Goal: Navigation & Orientation: Understand site structure

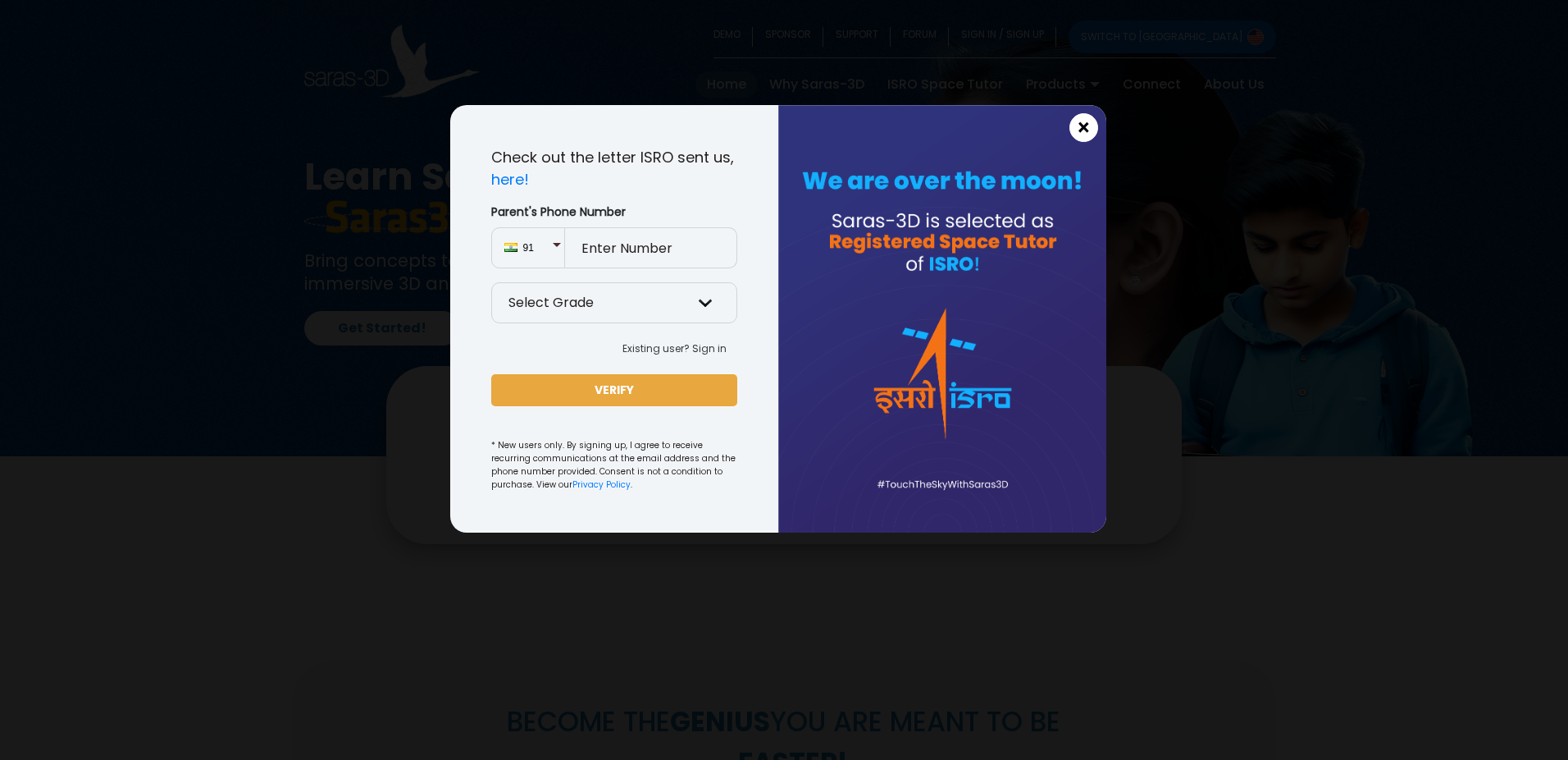
click at [1082, 130] on span "×" at bounding box center [1085, 128] width 14 height 22
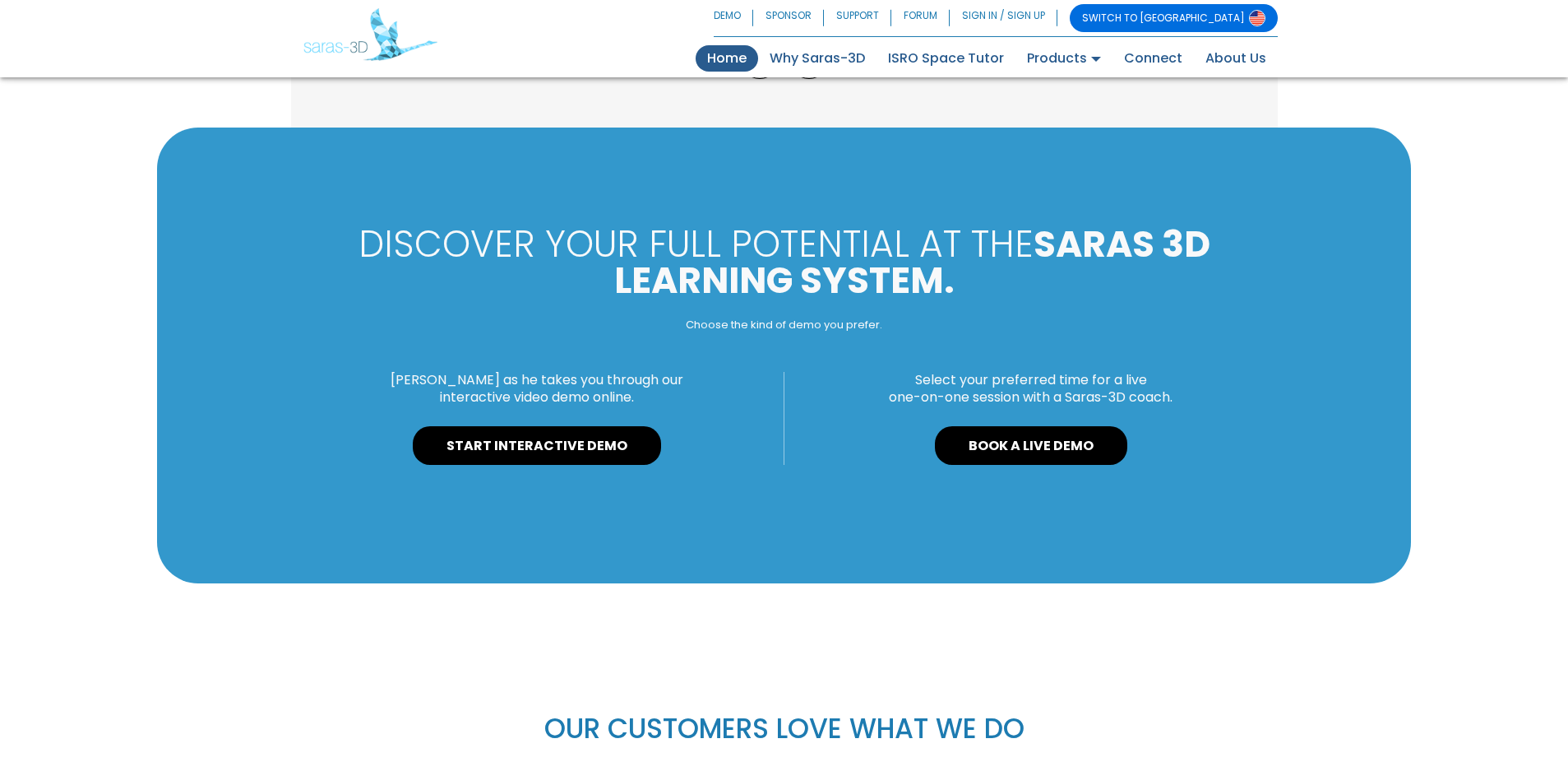
scroll to position [1668, 0]
click at [600, 437] on link "START INTERACTIVE DEMO" at bounding box center [537, 445] width 248 height 40
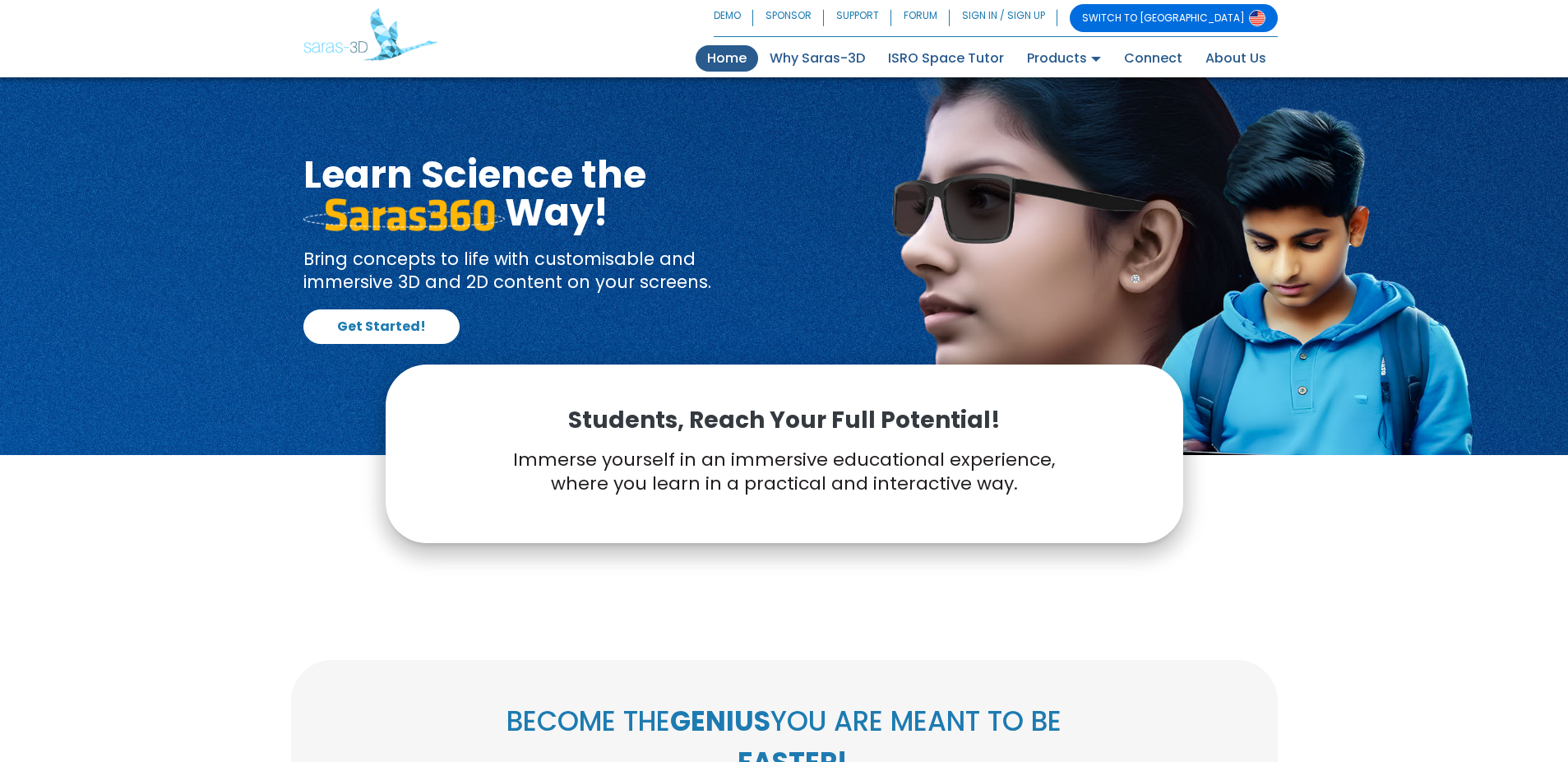
scroll to position [0, 0]
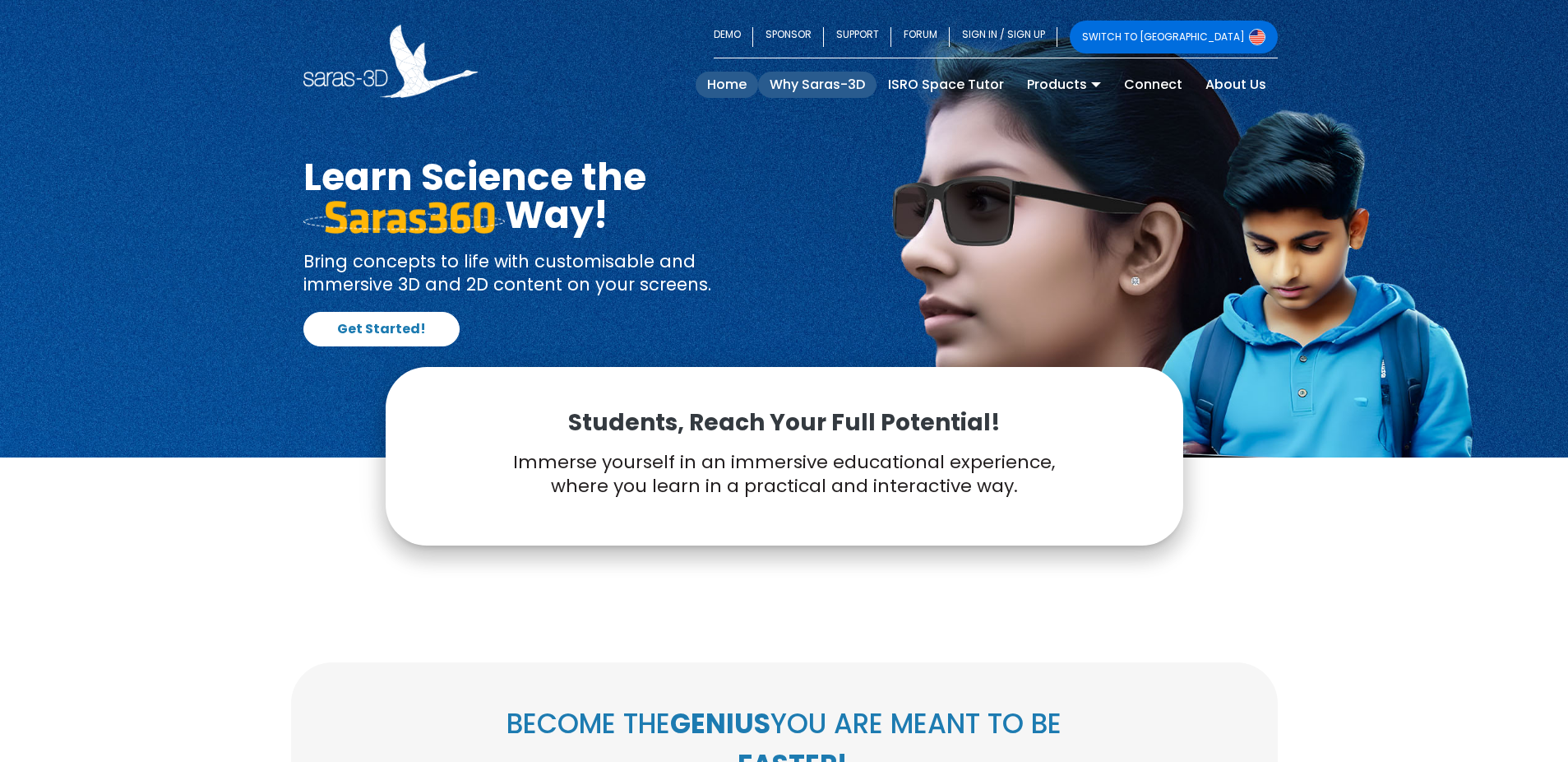
click at [825, 85] on link "Why Saras-3D" at bounding box center [817, 85] width 119 height 26
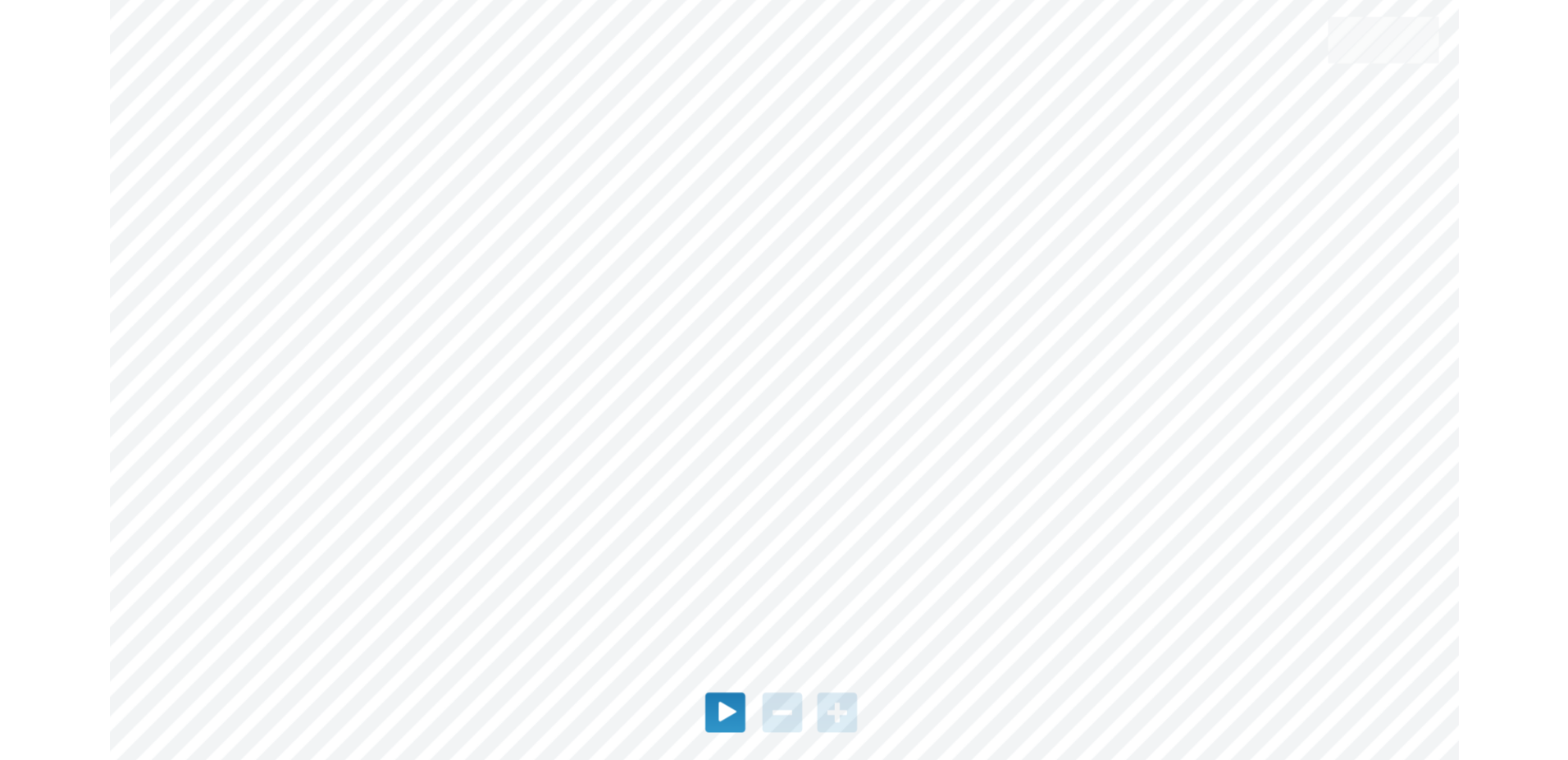
click at [726, 712] on div "This is a Scalable Vector Graphics" at bounding box center [726, 712] width 41 height 42
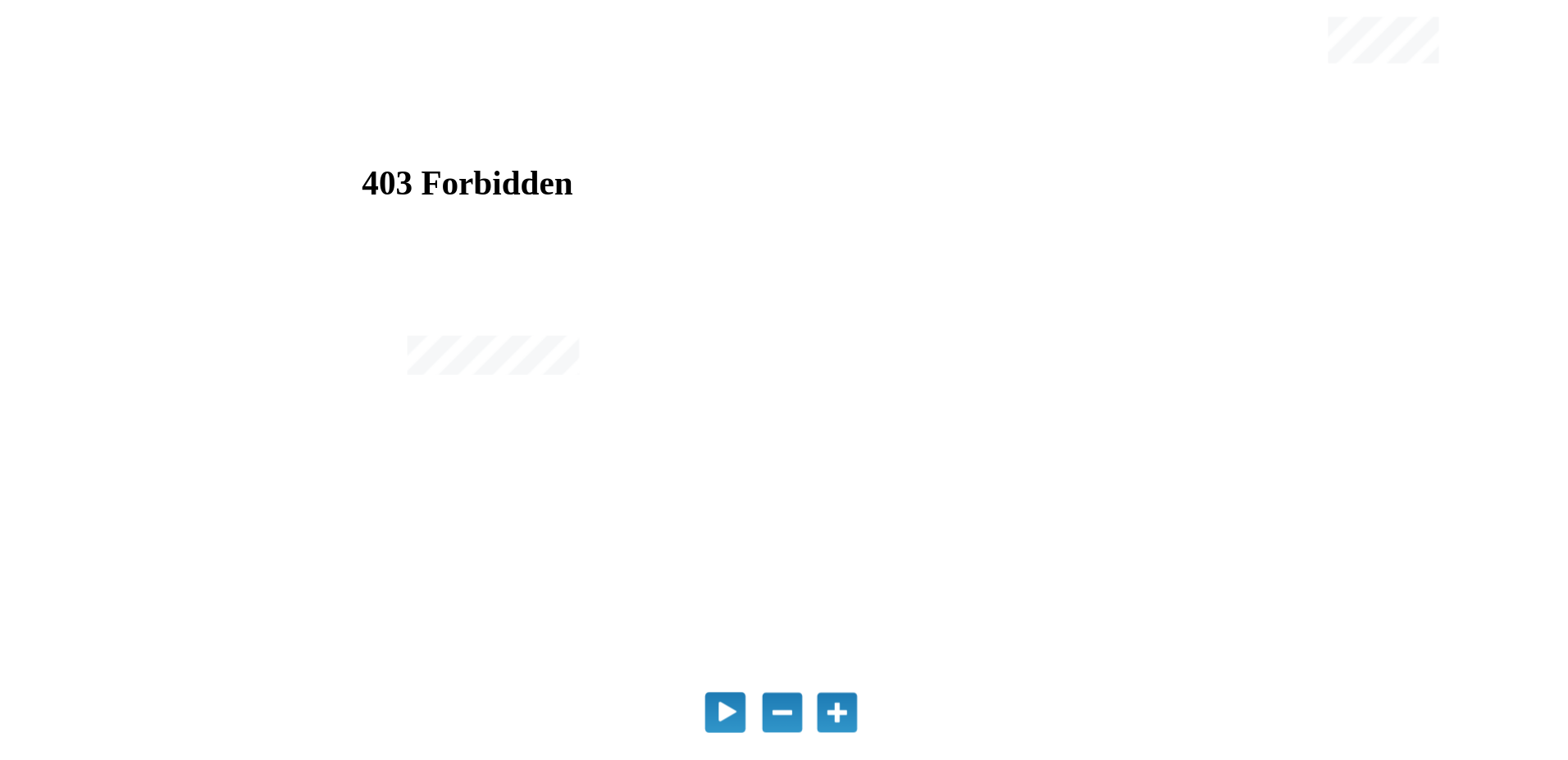
click at [723, 712] on div "This is a Scalable Vector Graphics" at bounding box center [726, 712] width 41 height 42
click at [722, 715] on div "This is a Scalable Vector Graphics" at bounding box center [726, 712] width 41 height 42
click at [719, 709] on div at bounding box center [725, 711] width 37 height 40
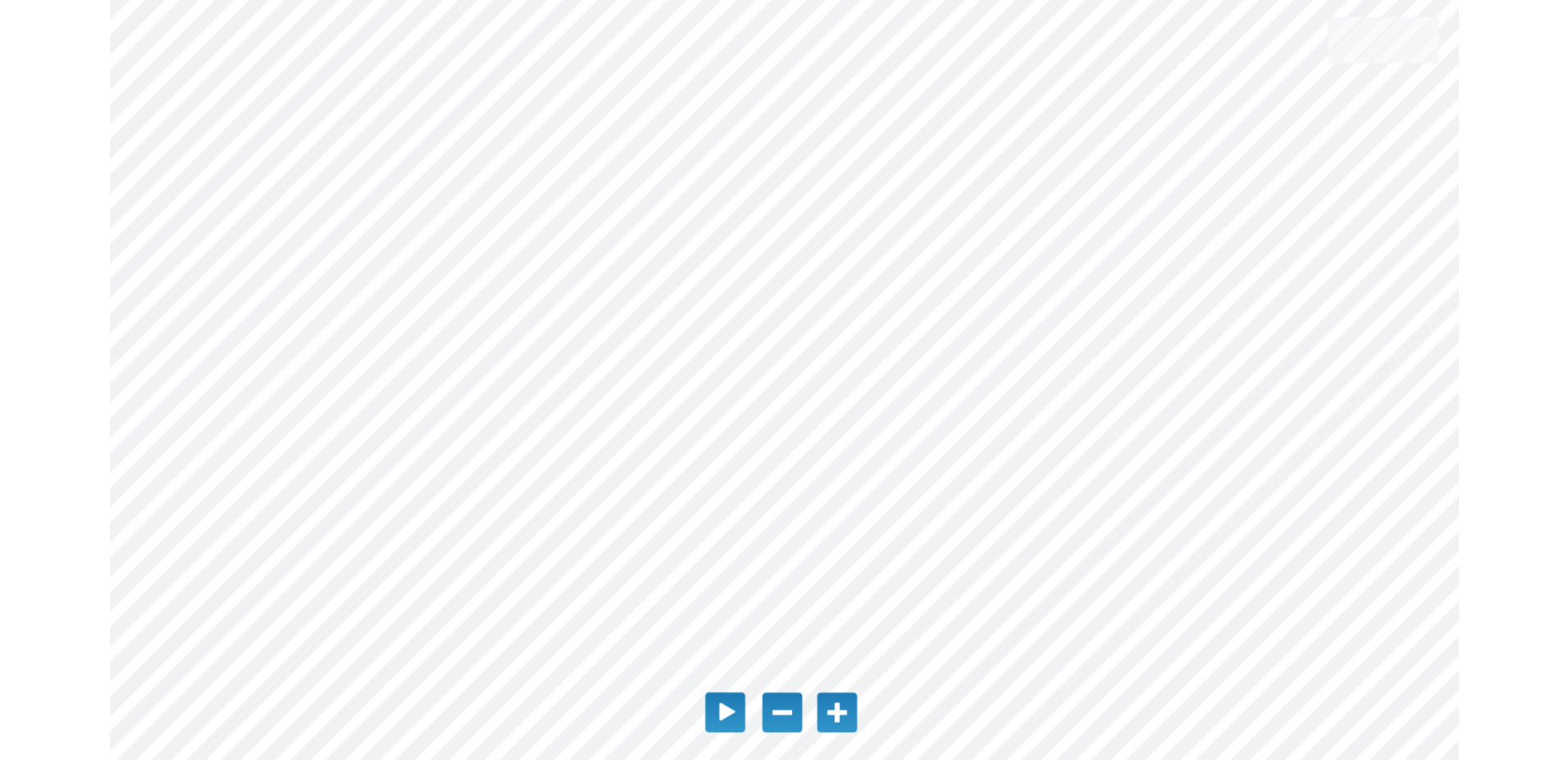
click at [721, 705] on div "This is a Scalable Vector Graphics" at bounding box center [726, 712] width 41 height 42
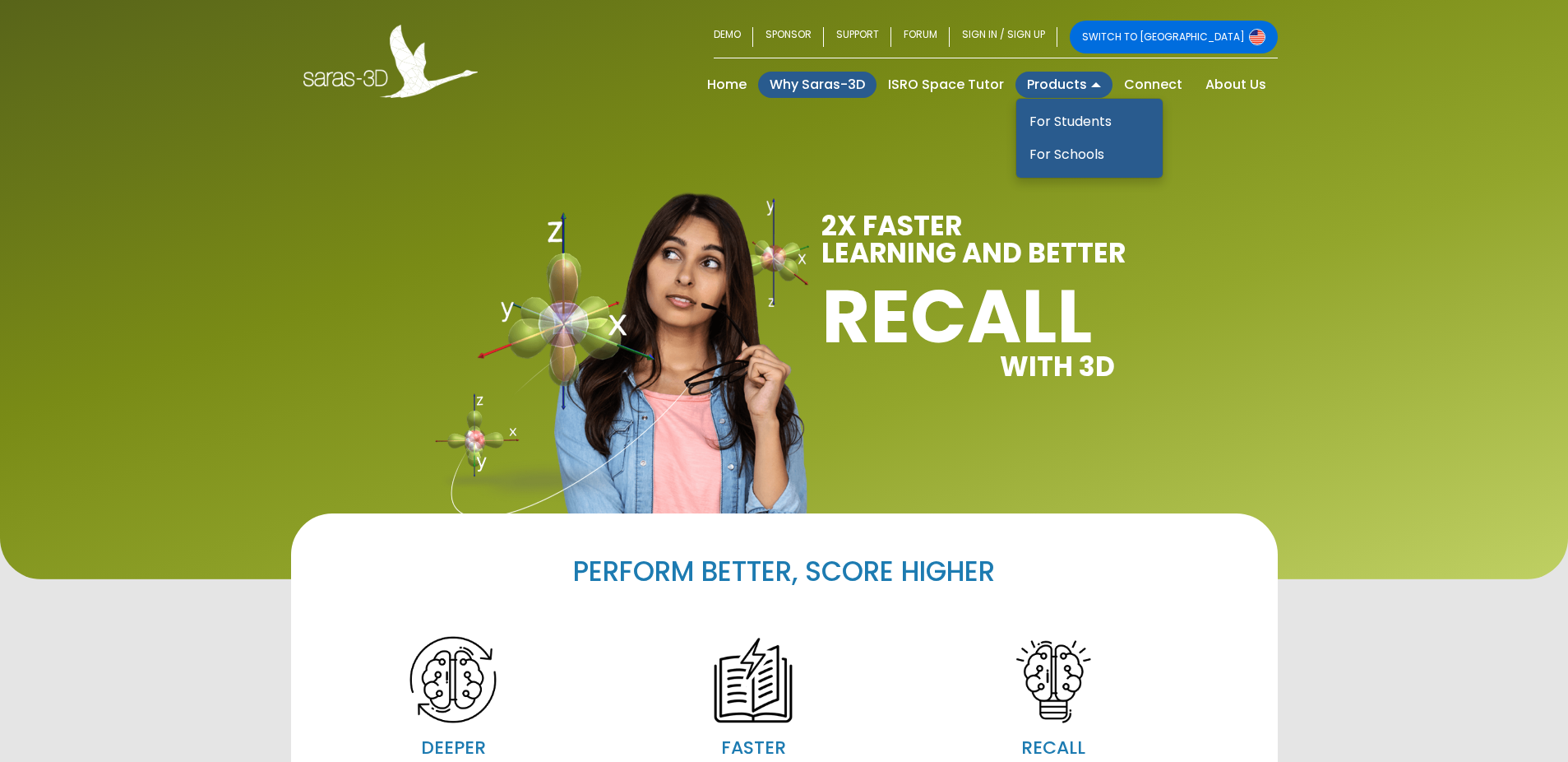
click at [1038, 85] on link "Products" at bounding box center [1064, 85] width 97 height 26
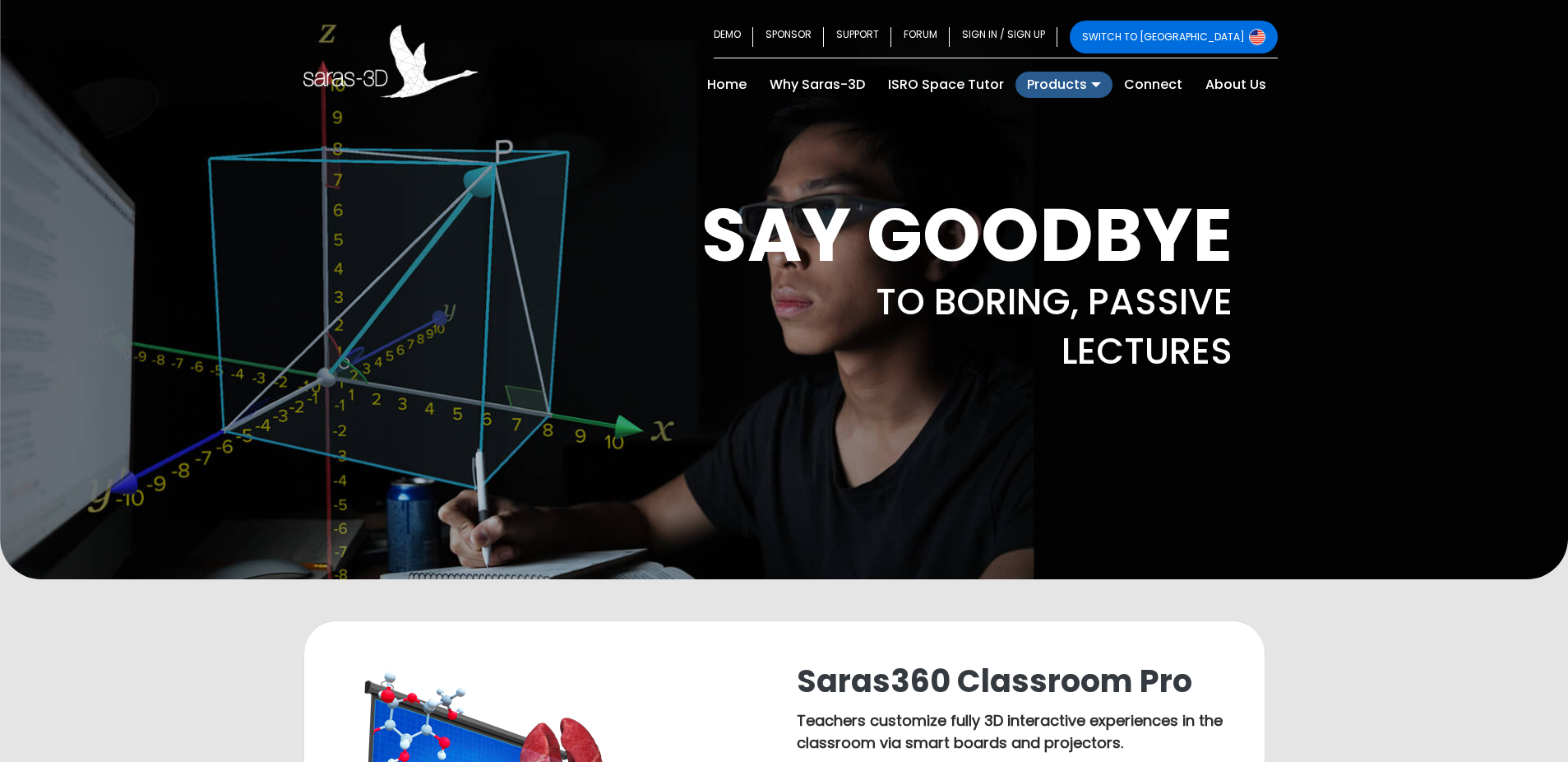
click at [1042, 124] on div "SAY GOODBYE TO BORING, PASSIVE LECTURES" at bounding box center [784, 290] width 1568 height 579
click at [1149, 82] on link "Connect" at bounding box center [1153, 85] width 82 height 26
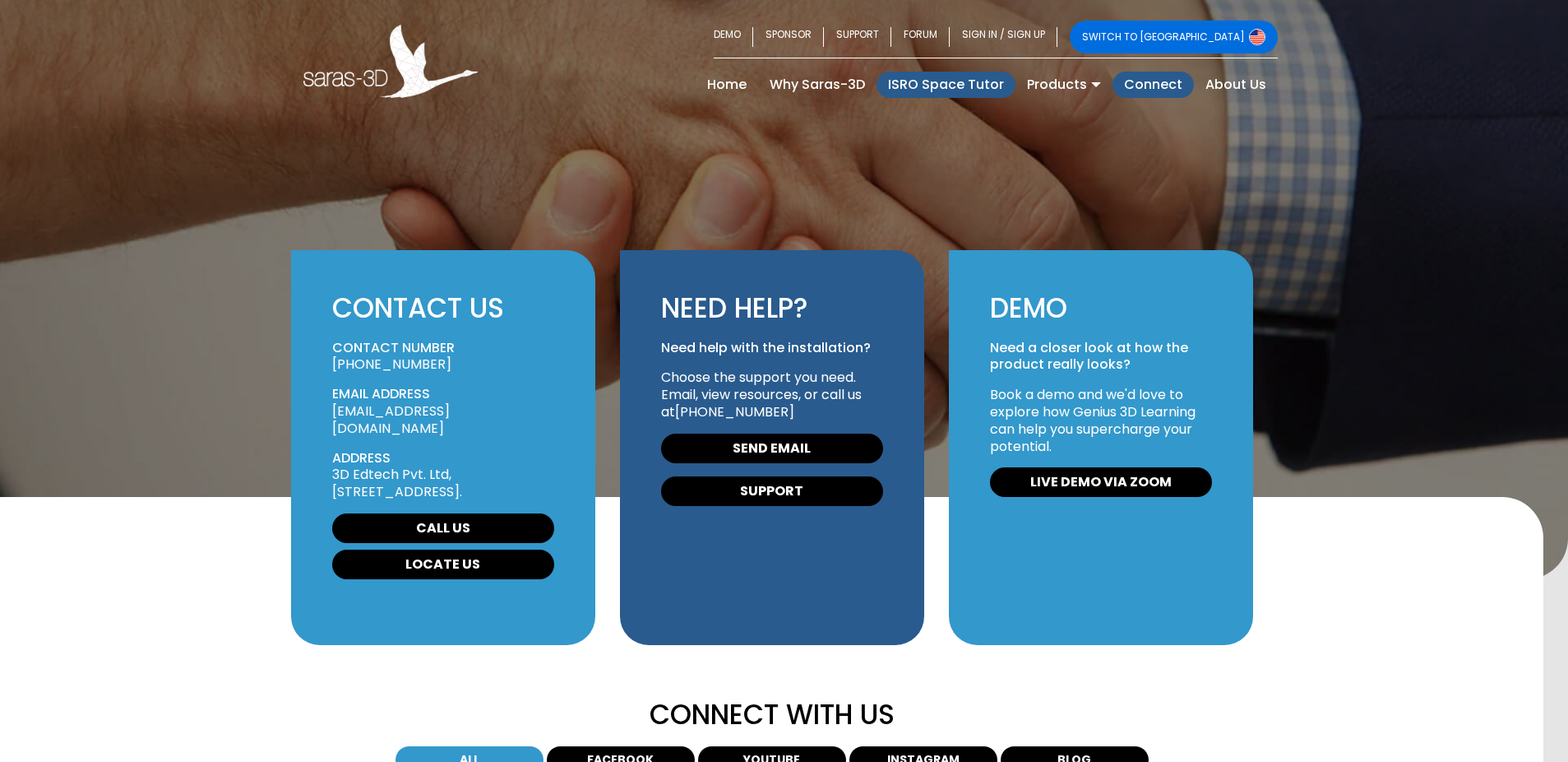
click at [970, 85] on link "ISRO Space Tutor" at bounding box center [946, 85] width 139 height 26
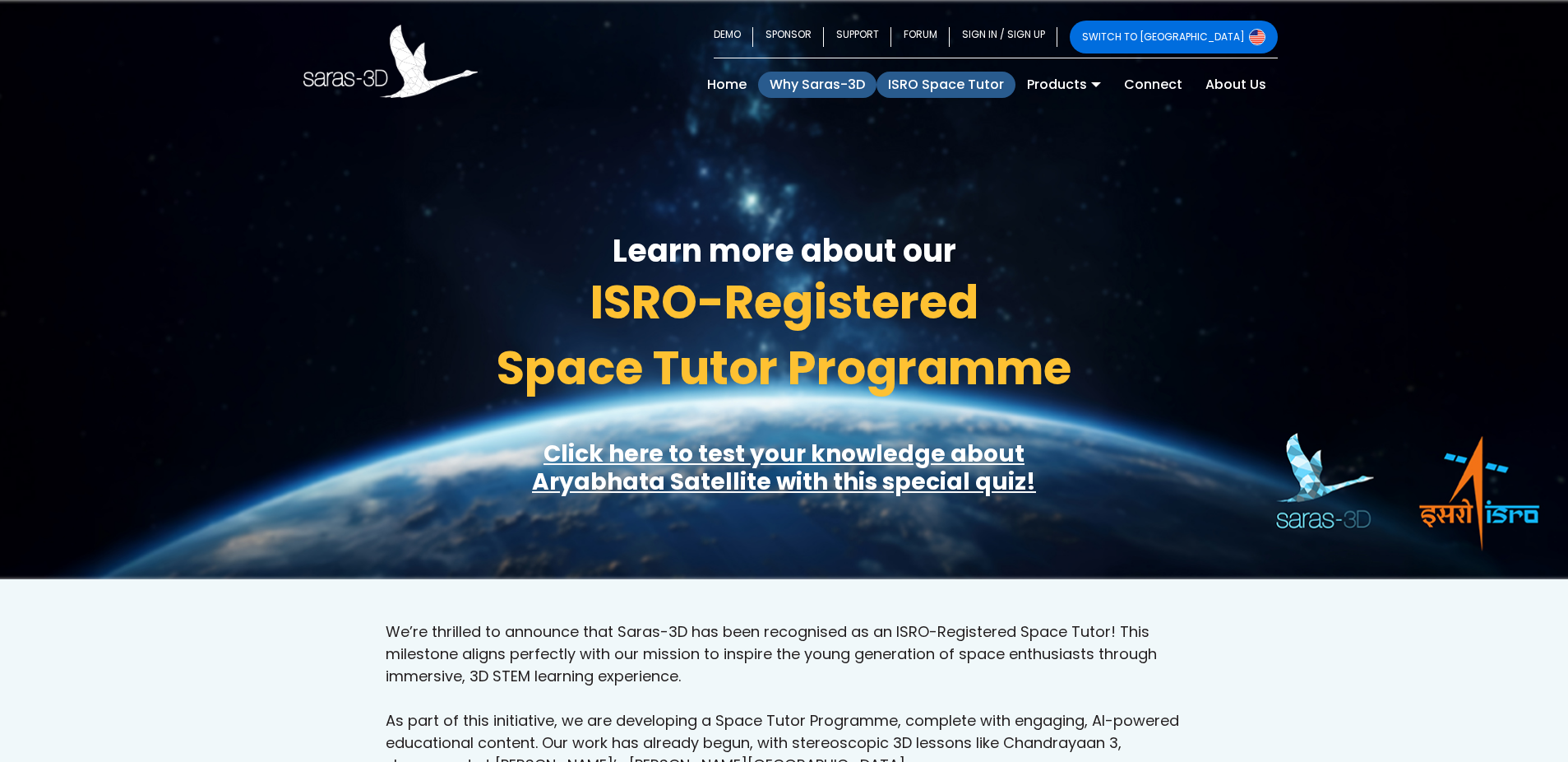
click at [814, 93] on link "Why Saras-3D" at bounding box center [817, 85] width 119 height 26
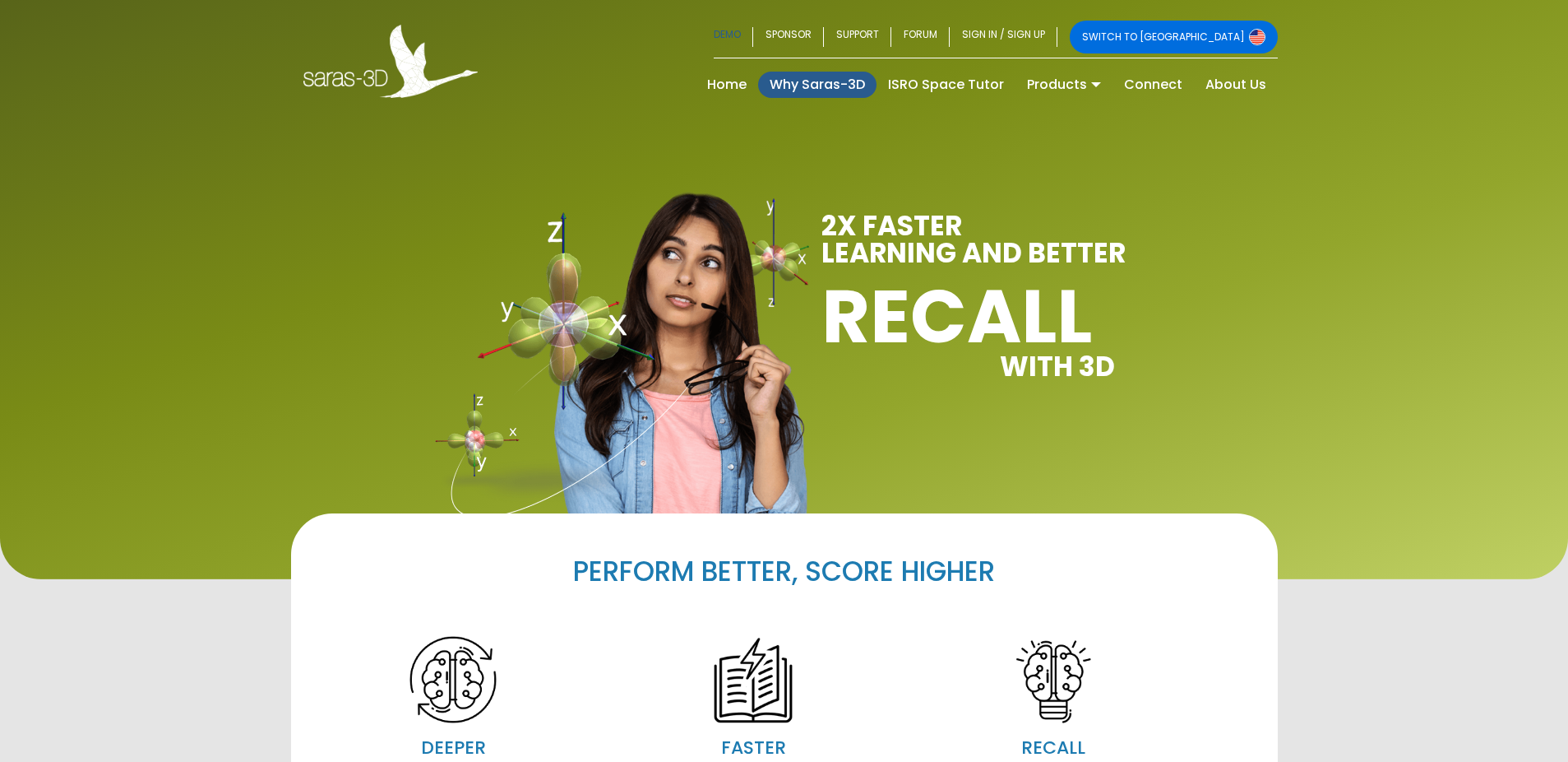
click at [753, 28] on link "DEMO" at bounding box center [734, 37] width 40 height 33
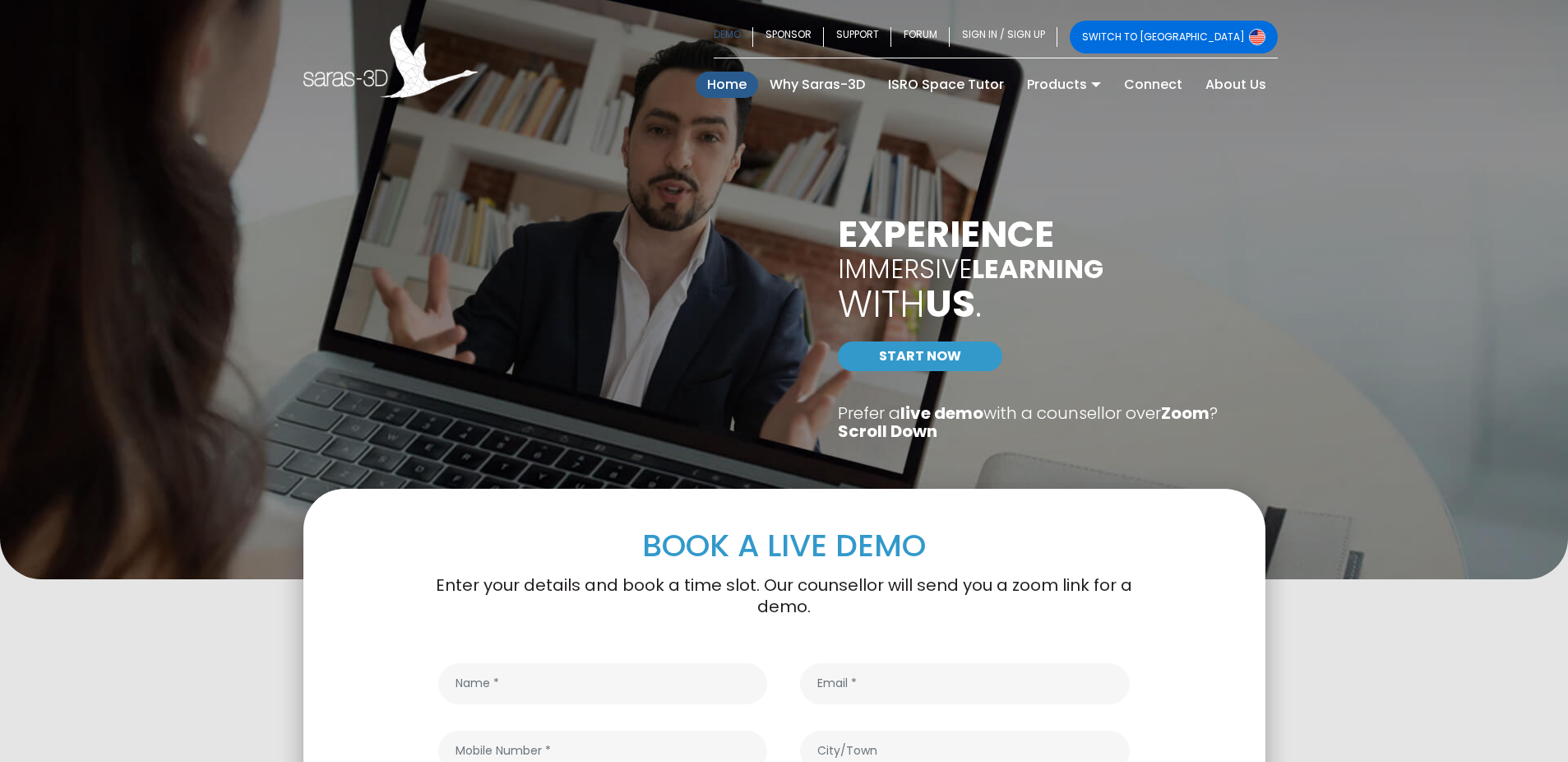
click at [722, 83] on link "Home (current)" at bounding box center [726, 85] width 62 height 26
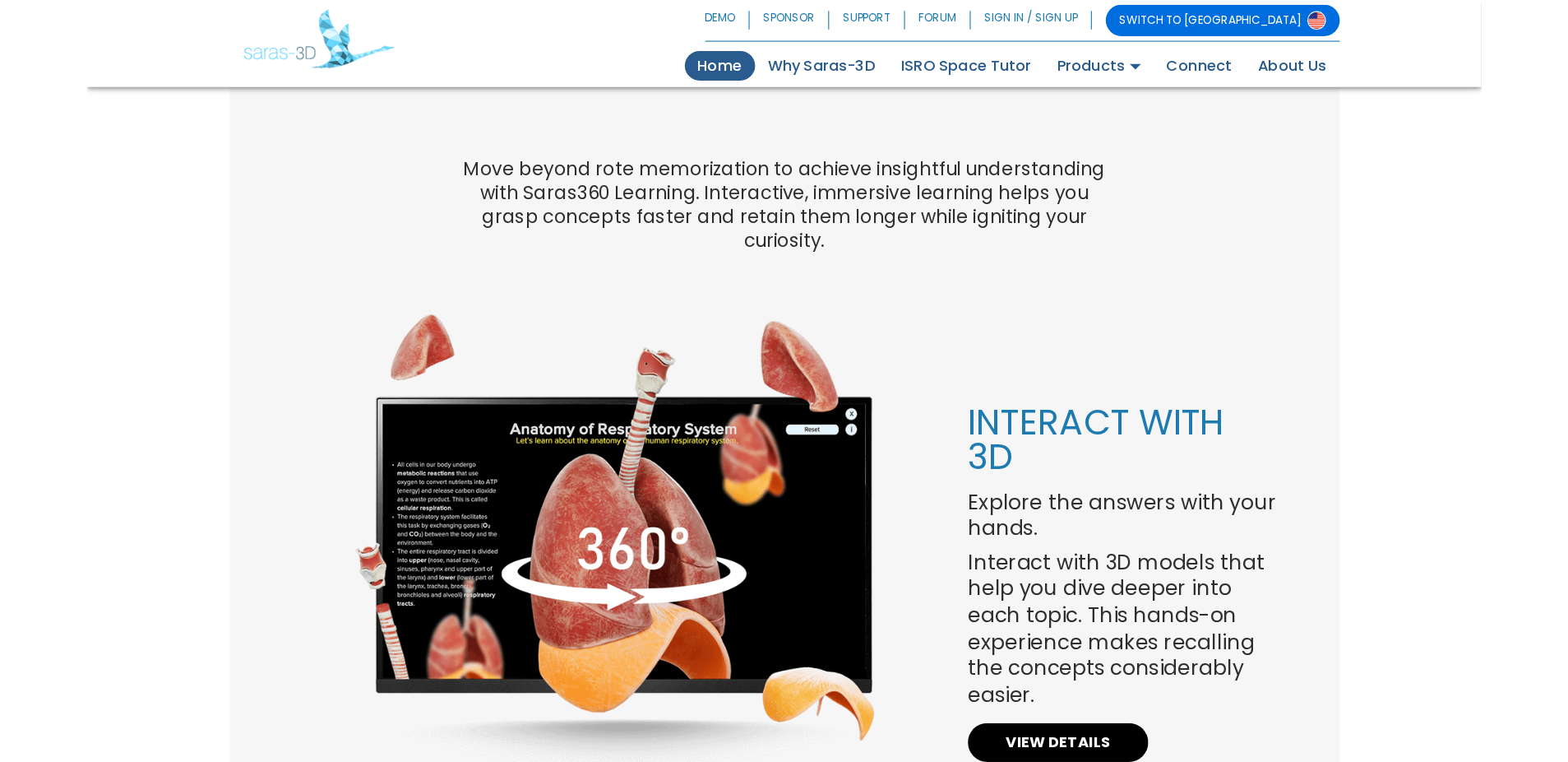
scroll to position [1169, 0]
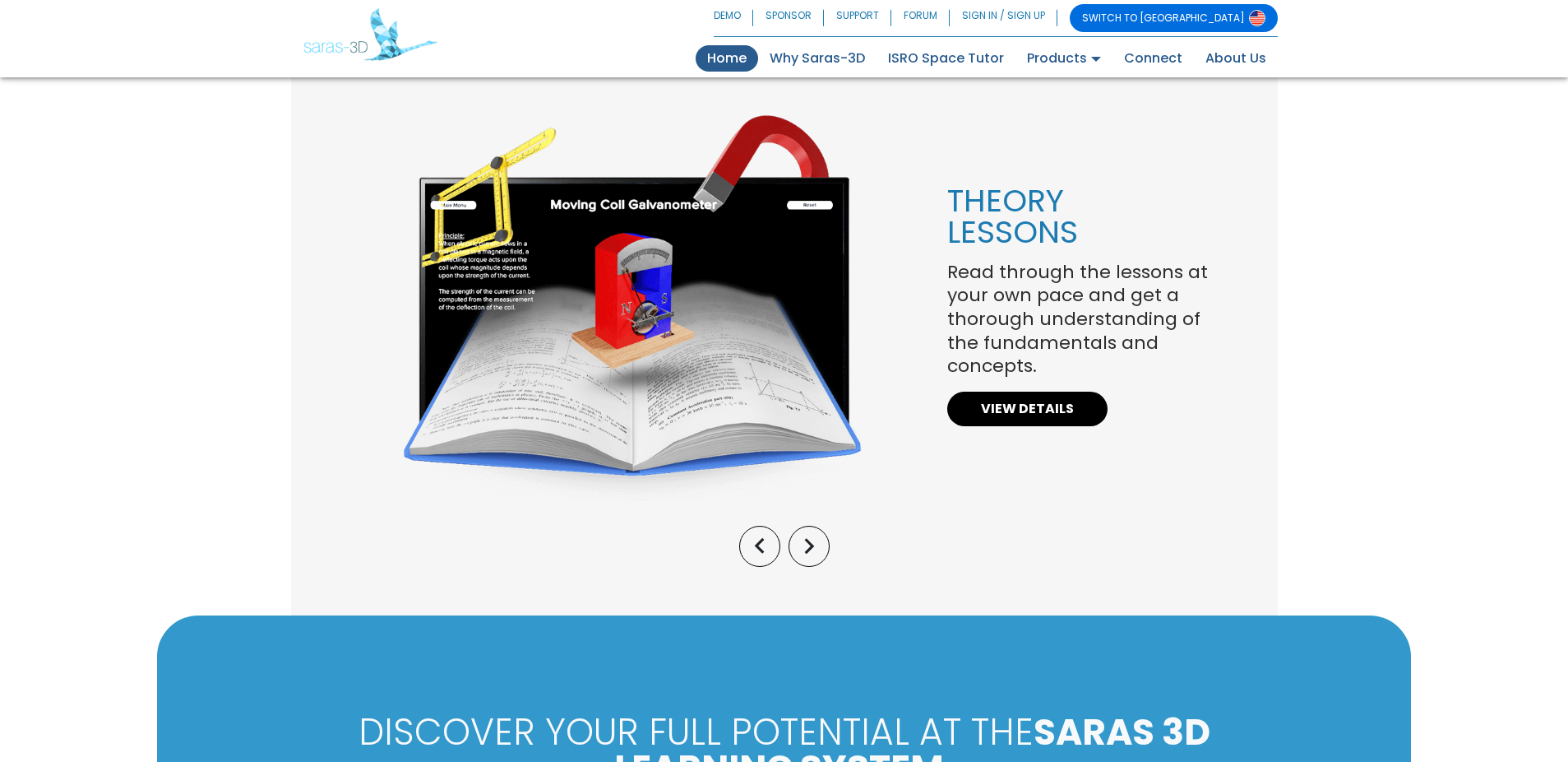
scroll to position [3564, 0]
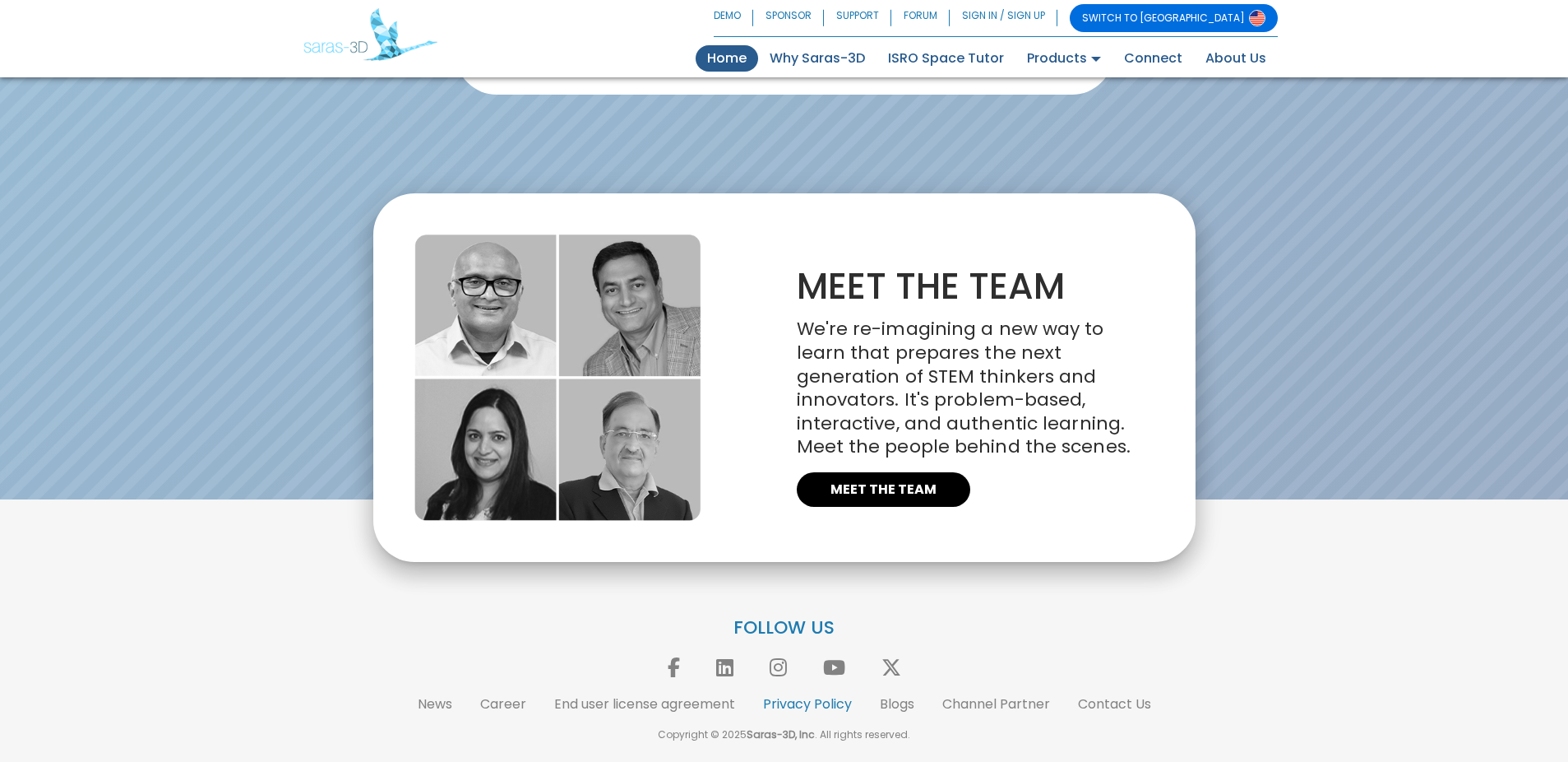
click at [793, 704] on link "Privacy Policy" at bounding box center [807, 704] width 89 height 19
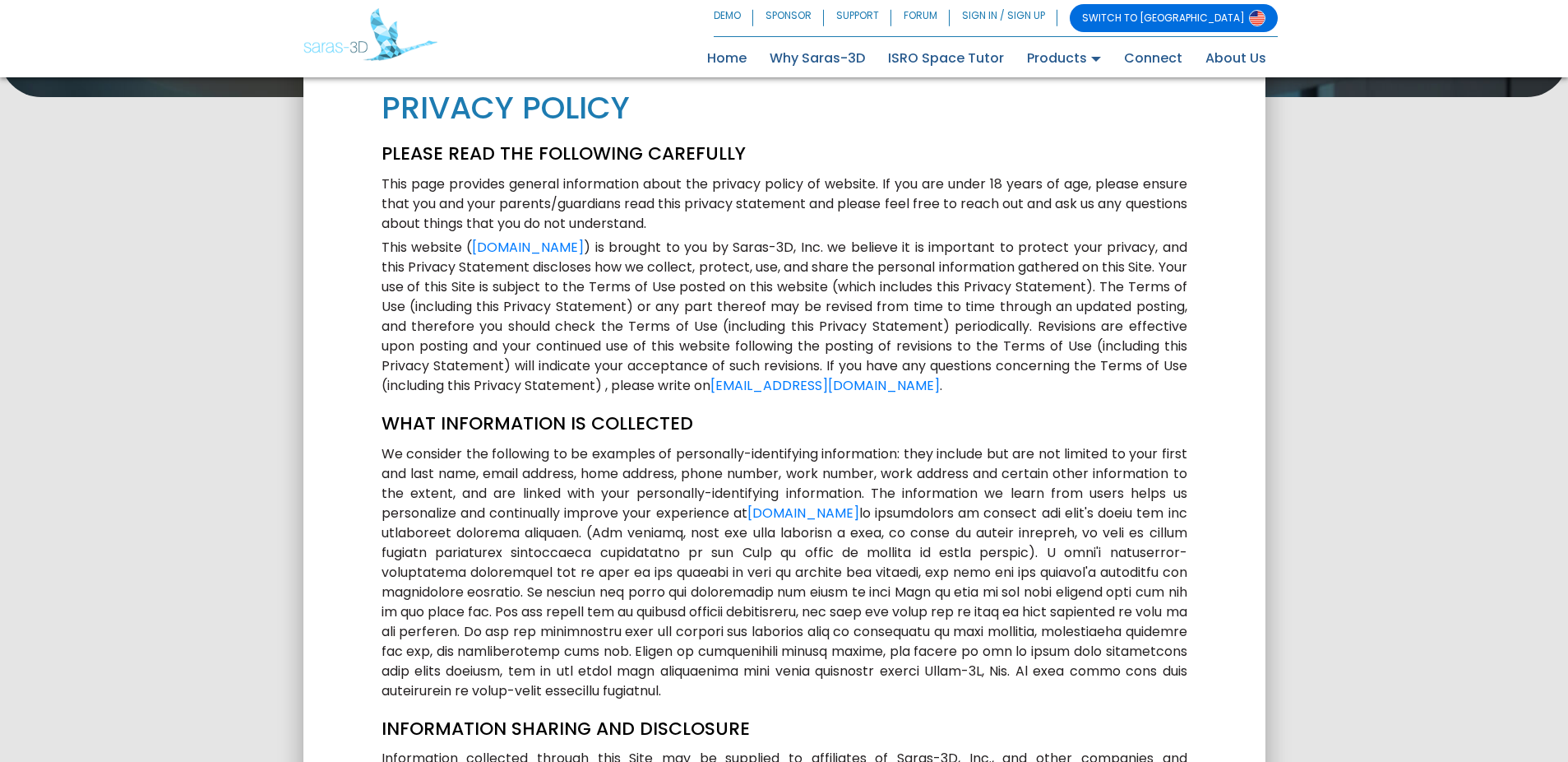
scroll to position [480, 0]
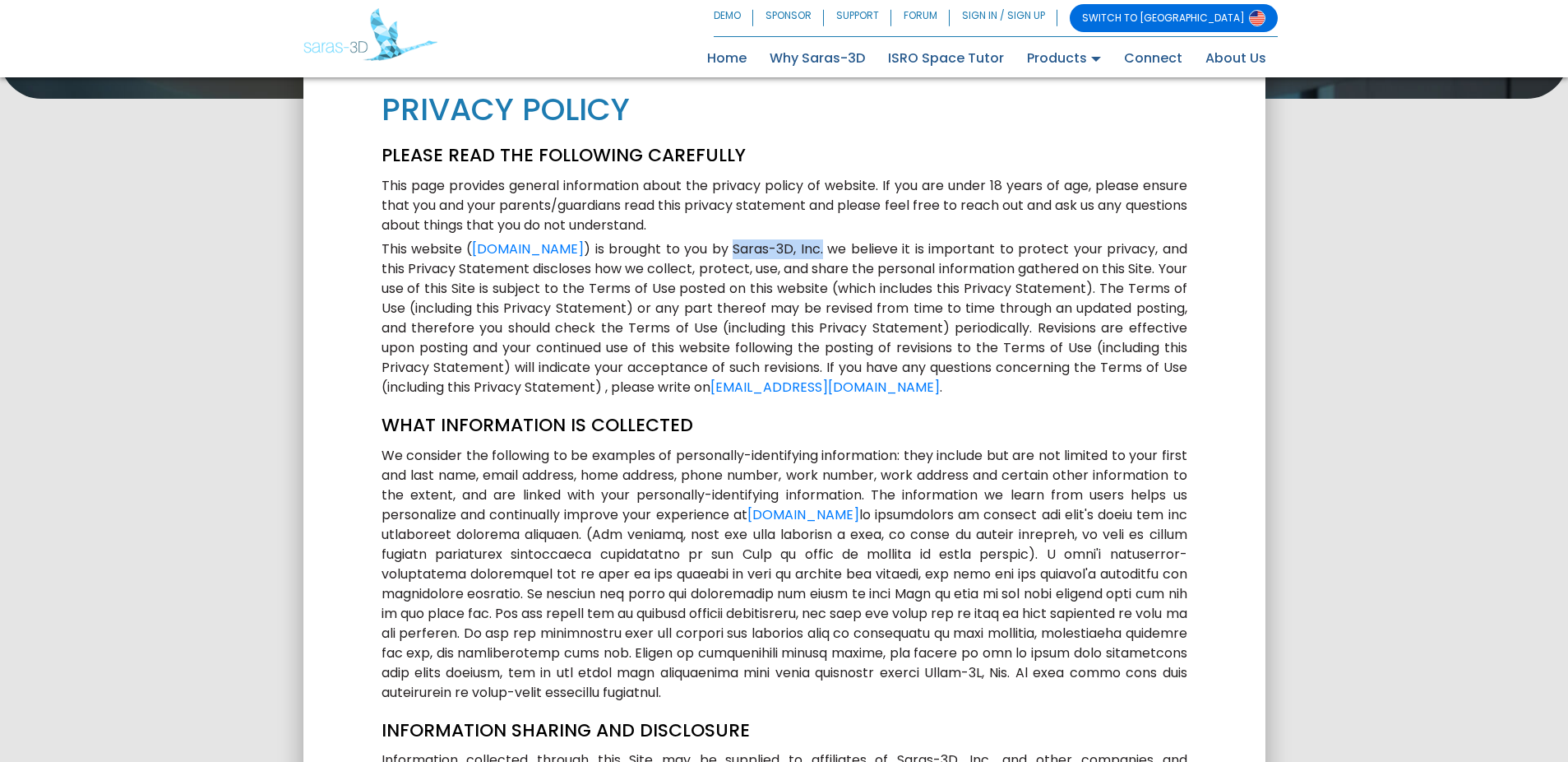
drag, startPoint x: 833, startPoint y: 248, endPoint x: 744, endPoint y: 255, distance: 89.3
click at [744, 255] on p "This website ( [DOMAIN_NAME] ) is brought to you by Saras-3D, Inc. we believe i…" at bounding box center [784, 318] width 806 height 158
copy p "Saras-3D, Inc."
